Goal: Information Seeking & Learning: Learn about a topic

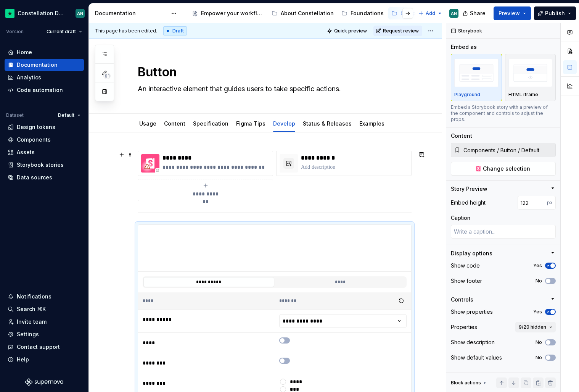
scroll to position [103, 0]
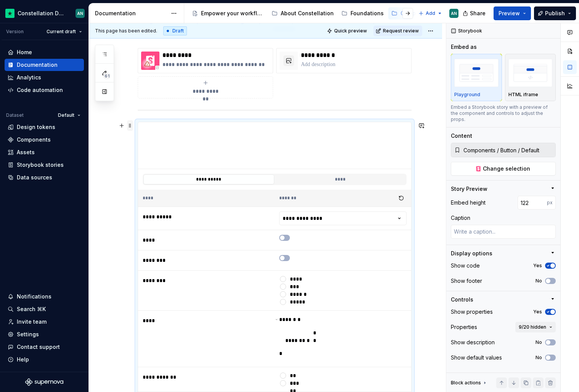
click at [129, 125] on span at bounding box center [130, 125] width 6 height 11
click at [154, 192] on div "Delete" at bounding box center [166, 193] width 50 height 8
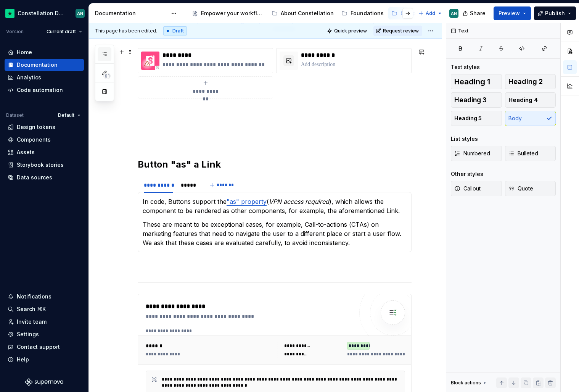
click at [107, 59] on button "button" at bounding box center [105, 54] width 14 height 14
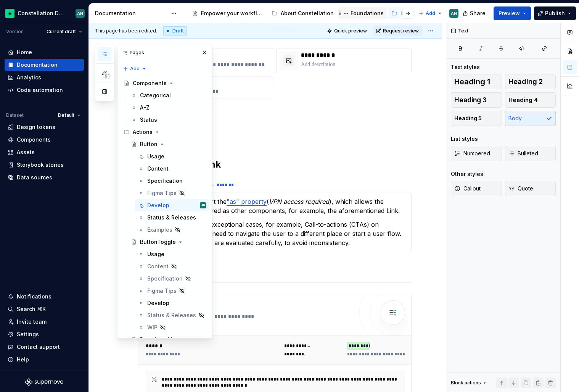
click at [356, 10] on div "Foundations" at bounding box center [367, 14] width 33 height 8
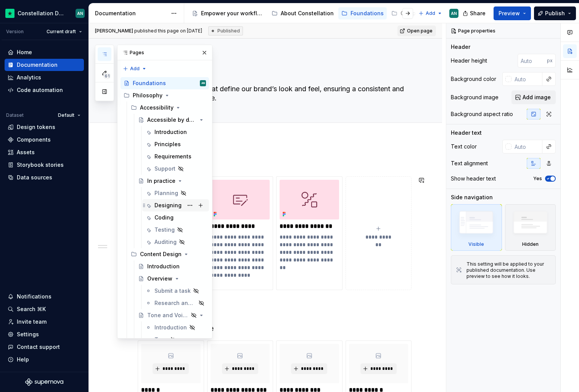
click at [167, 208] on div "Designing" at bounding box center [168, 206] width 27 height 8
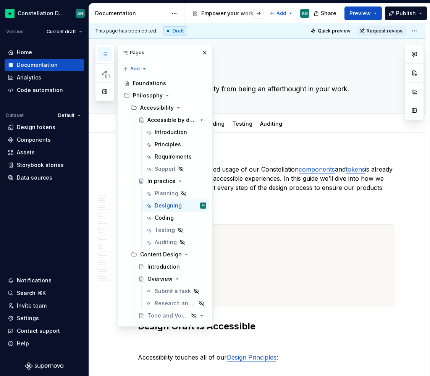
click at [266, 157] on p at bounding box center [266, 155] width 257 height 9
click at [103, 53] on icon "button" at bounding box center [105, 54] width 6 height 6
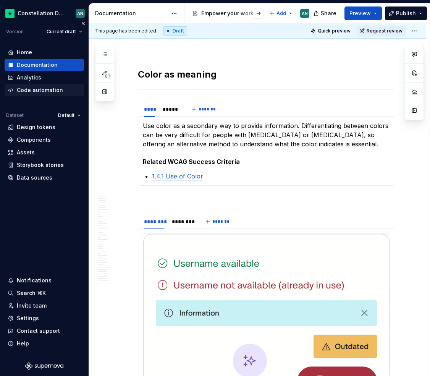
scroll to position [1736, 0]
click at [356, 11] on span "Preview" at bounding box center [359, 14] width 21 height 8
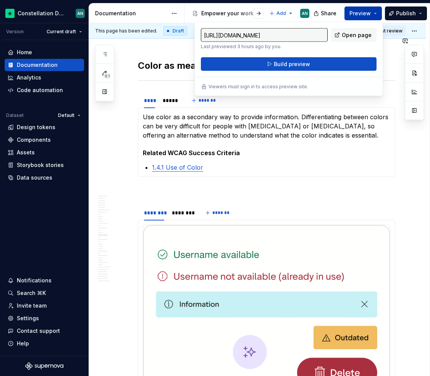
scroll to position [1727, 0]
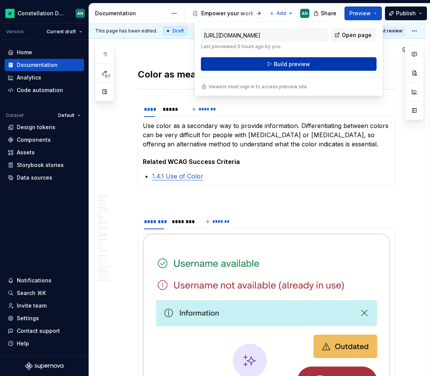
click at [298, 60] on span "Build preview" at bounding box center [292, 64] width 36 height 8
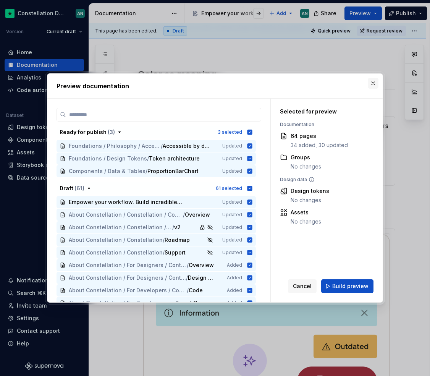
click at [373, 84] on button "button" at bounding box center [373, 83] width 11 height 11
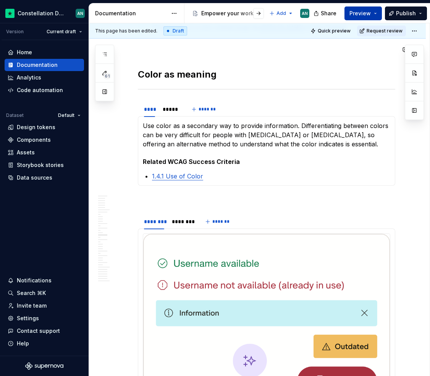
click at [378, 13] on button "Preview" at bounding box center [362, 13] width 37 height 14
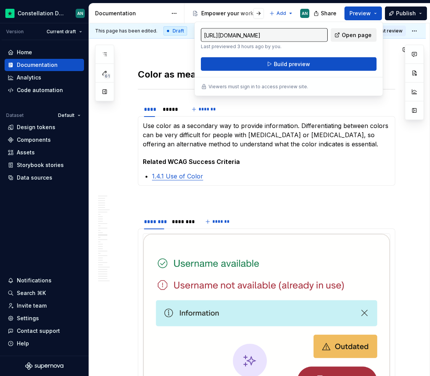
click at [356, 35] on span "Open page" at bounding box center [357, 35] width 30 height 8
type textarea "*"
